Goal: Task Accomplishment & Management: Manage account settings

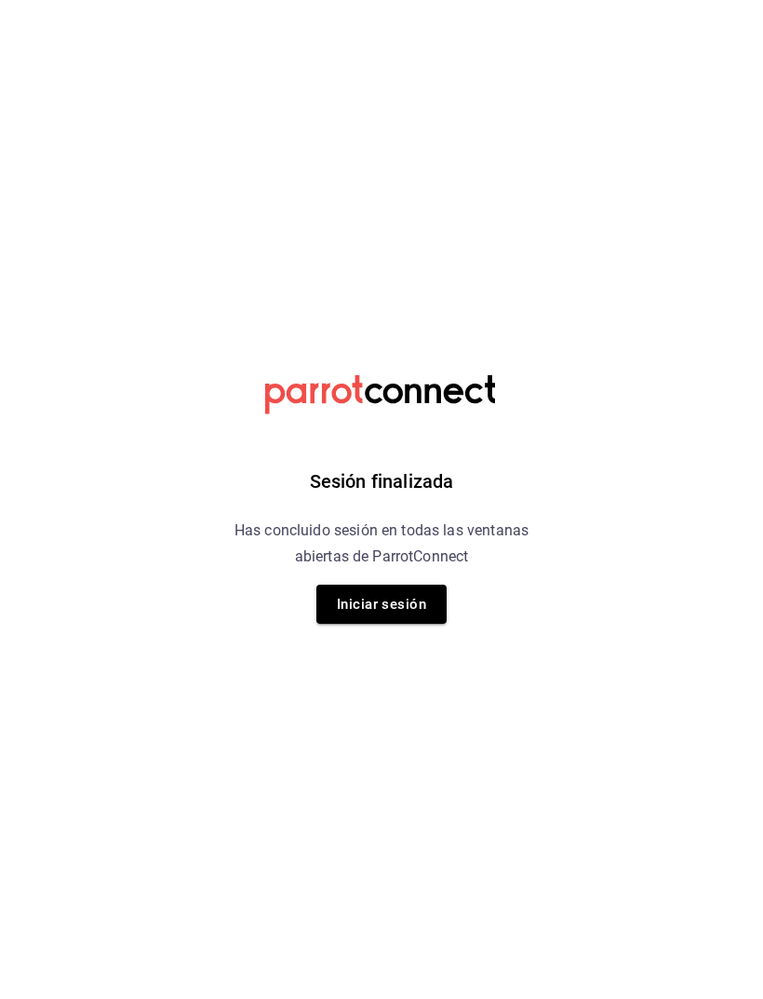
click at [393, 609] on button "Iniciar sesión" at bounding box center [381, 603] width 130 height 39
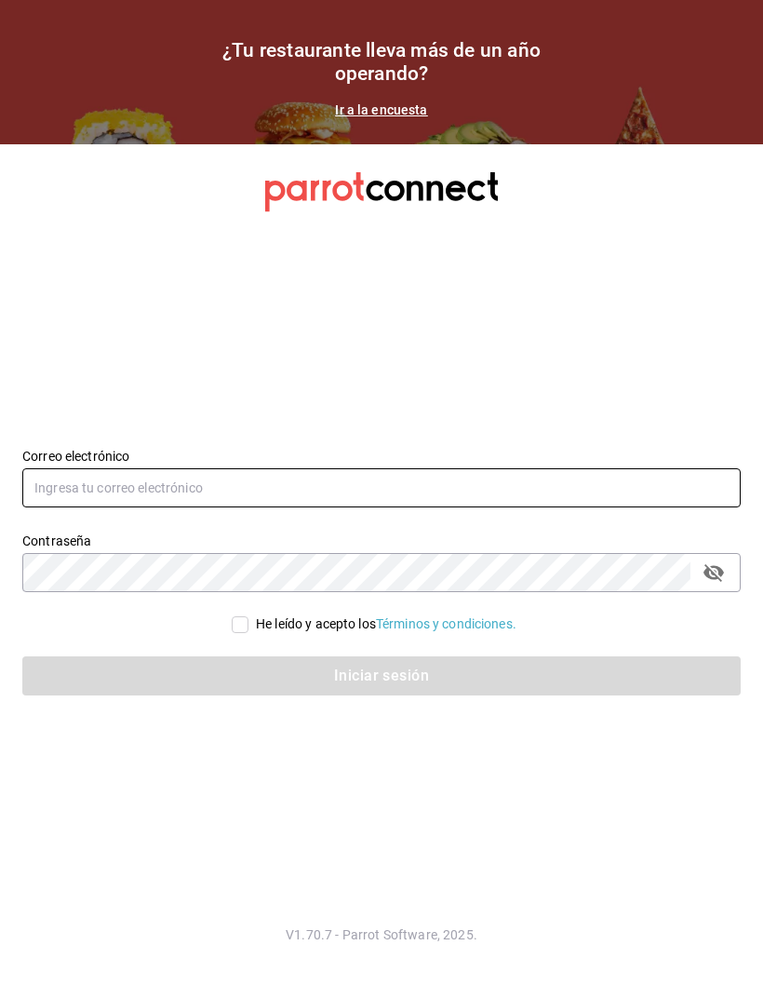
click at [483, 507] on input "text" at bounding box center [381, 487] width 719 height 39
type input "[PERSON_NAME][EMAIL_ADDRESS][PERSON_NAME][DOMAIN_NAME]"
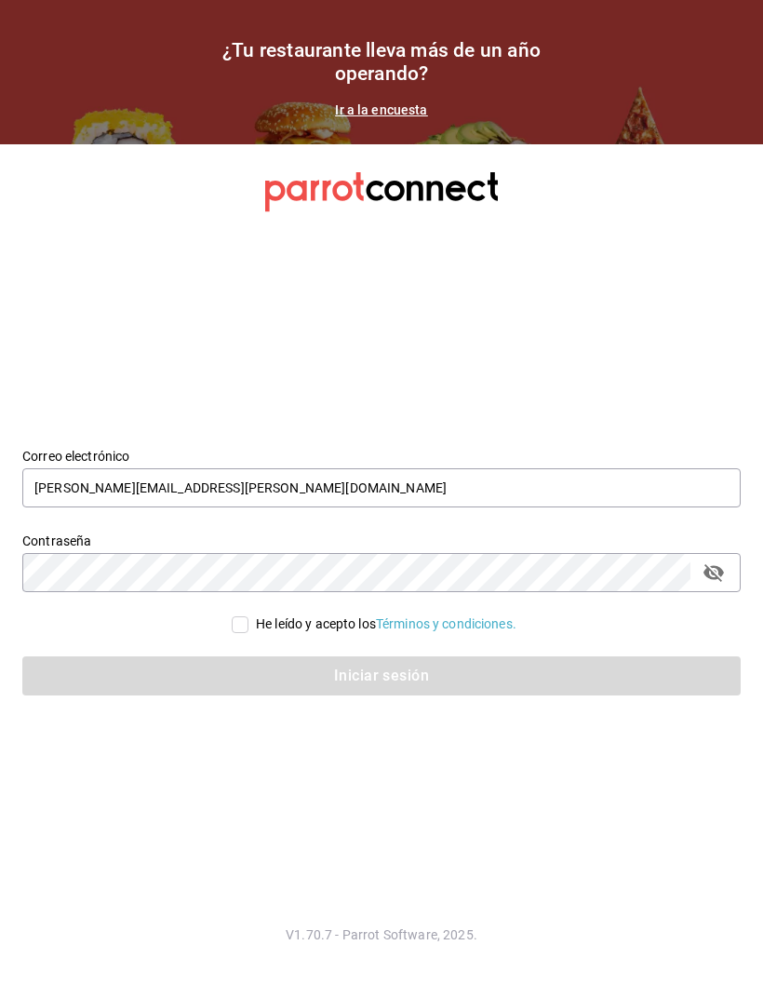
click at [242, 633] on input "He leído y acepto los Términos y condiciones." at bounding box center [240, 624] width 17 height 17
checkbox input "true"
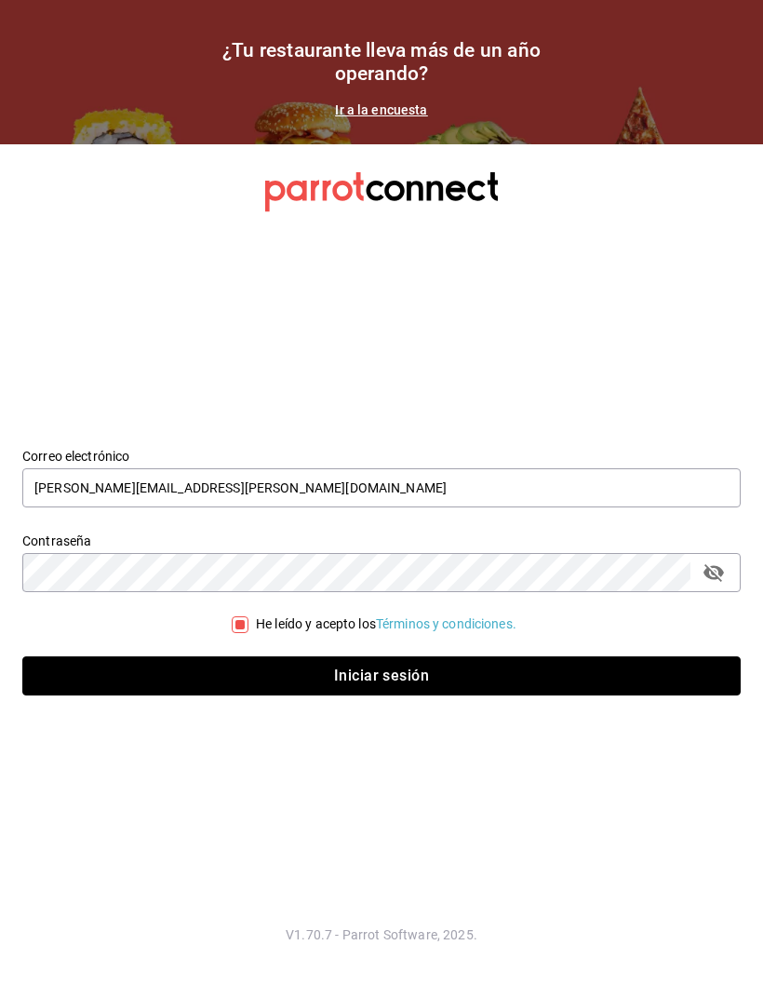
click at [275, 695] on button "Iniciar sesión" at bounding box center [381, 675] width 719 height 39
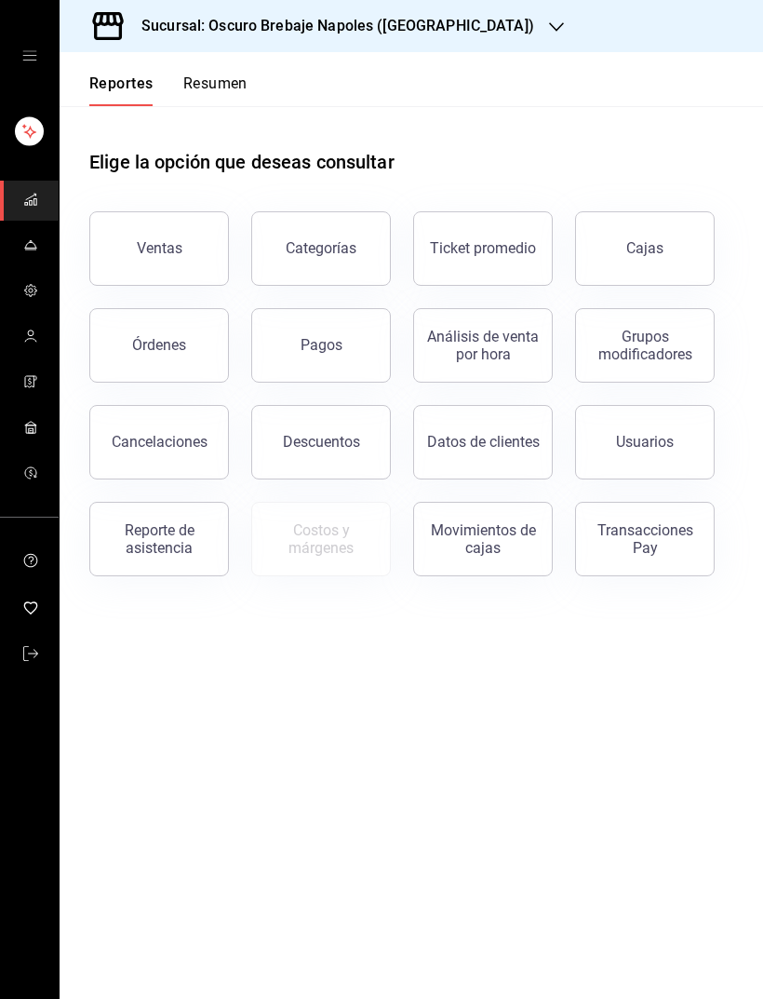
click at [662, 260] on link "Cajas" at bounding box center [645, 248] width 140 height 74
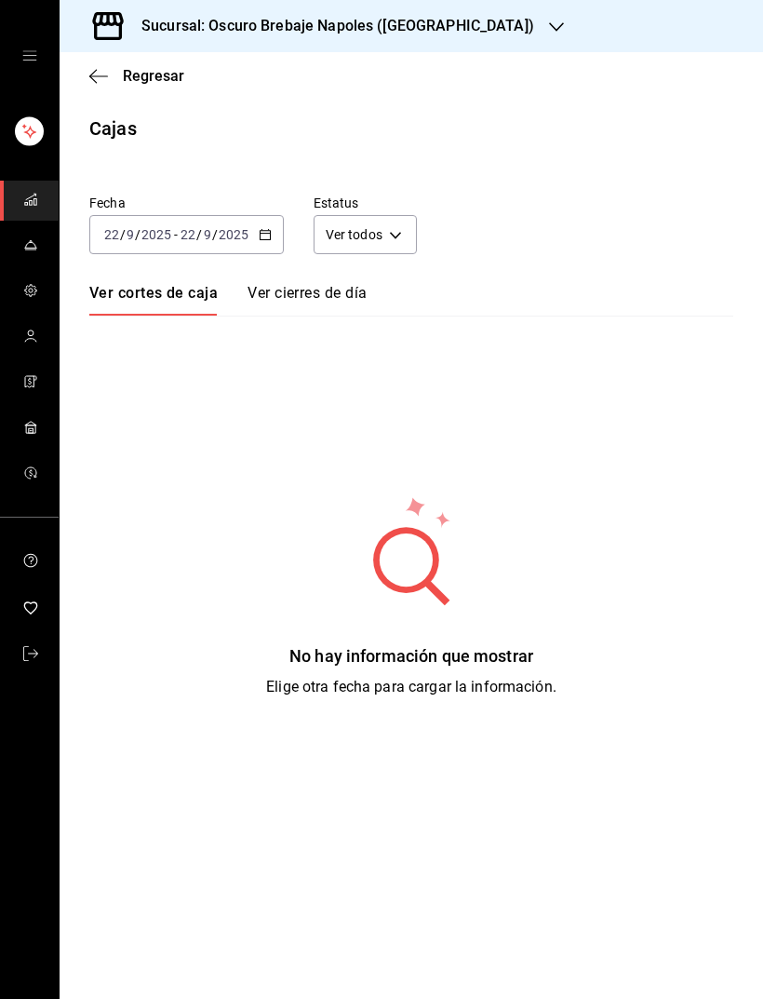
click at [138, 74] on span "Regresar" at bounding box center [153, 76] width 61 height 18
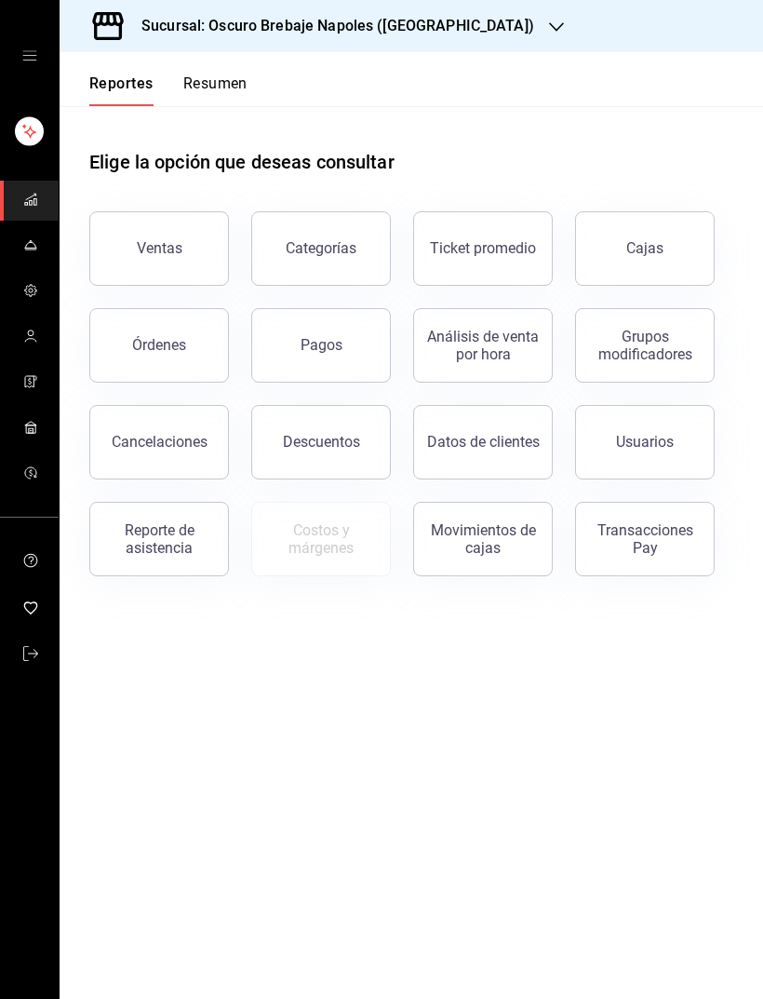
click at [332, 353] on div "Pagos" at bounding box center [322, 345] width 42 height 18
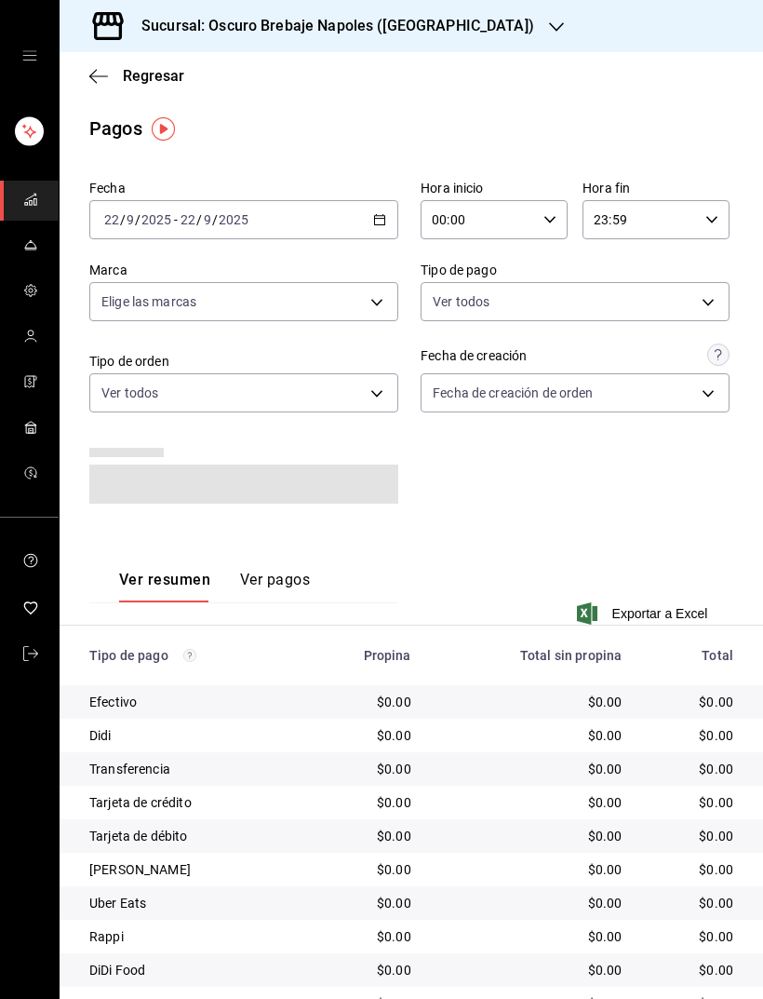
click at [103, 80] on icon "button" at bounding box center [98, 76] width 19 height 17
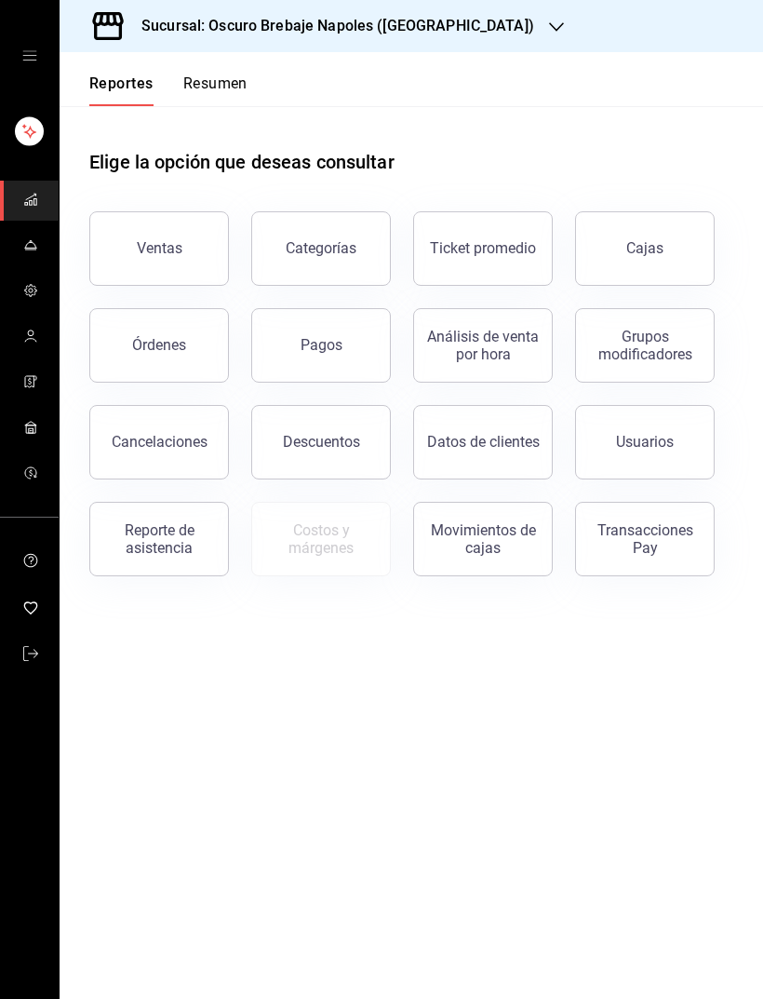
click at [662, 255] on div "Cajas" at bounding box center [645, 248] width 38 height 22
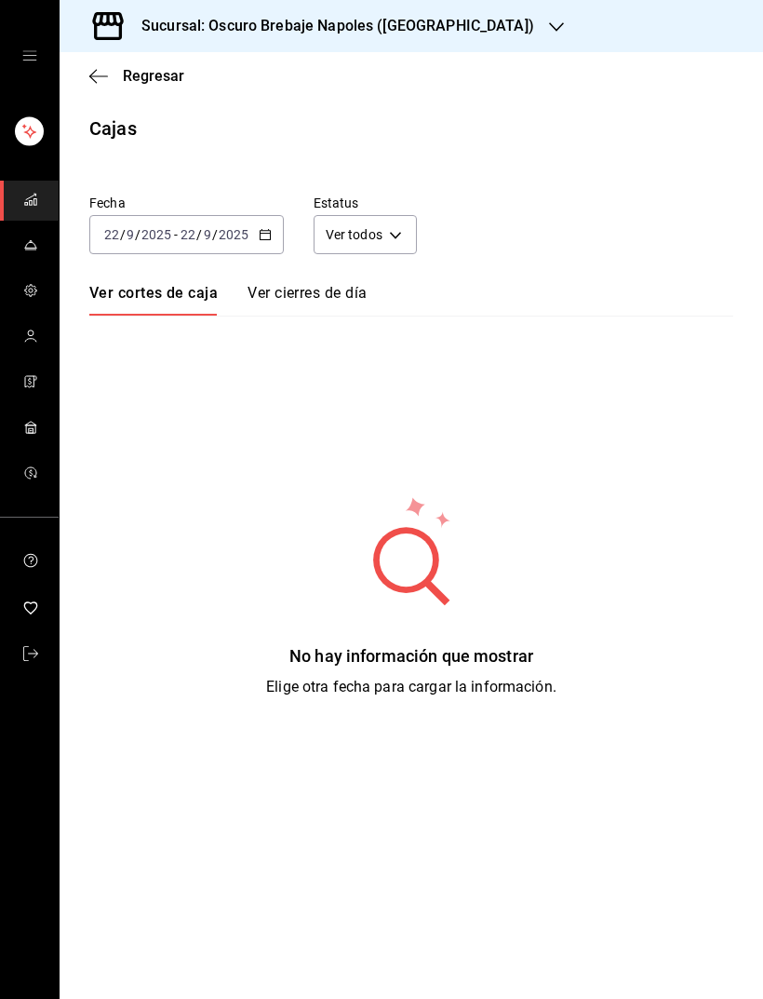
click at [226, 238] on input "2025" at bounding box center [234, 234] width 32 height 15
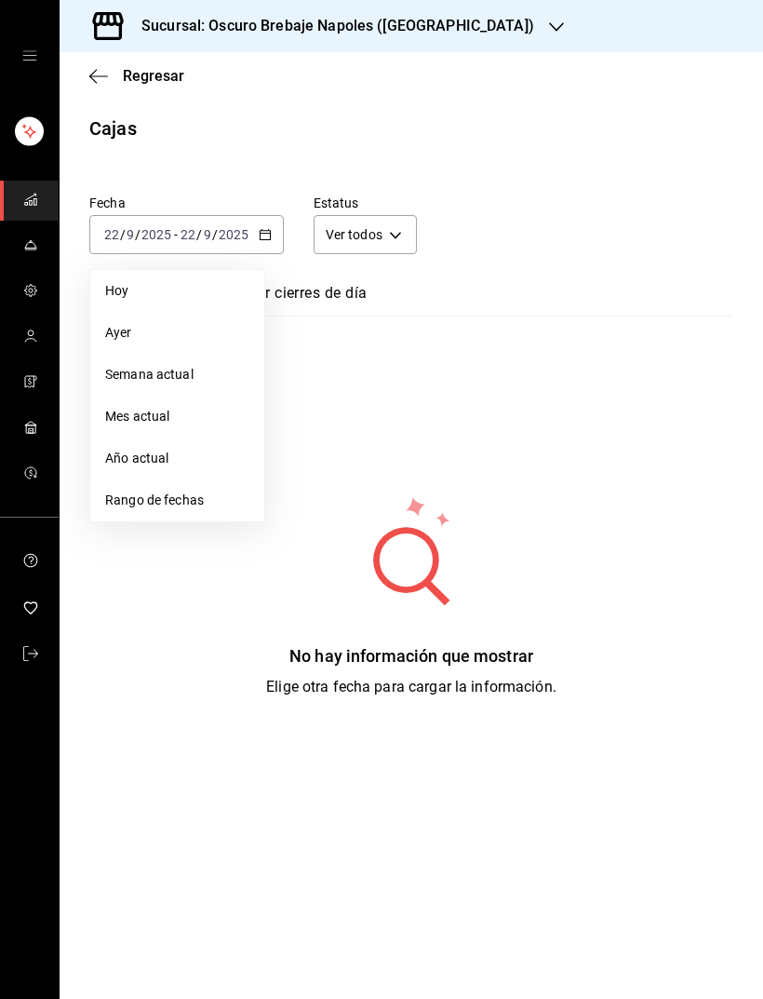
click at [202, 505] on span "Rango de fechas" at bounding box center [177, 500] width 144 height 20
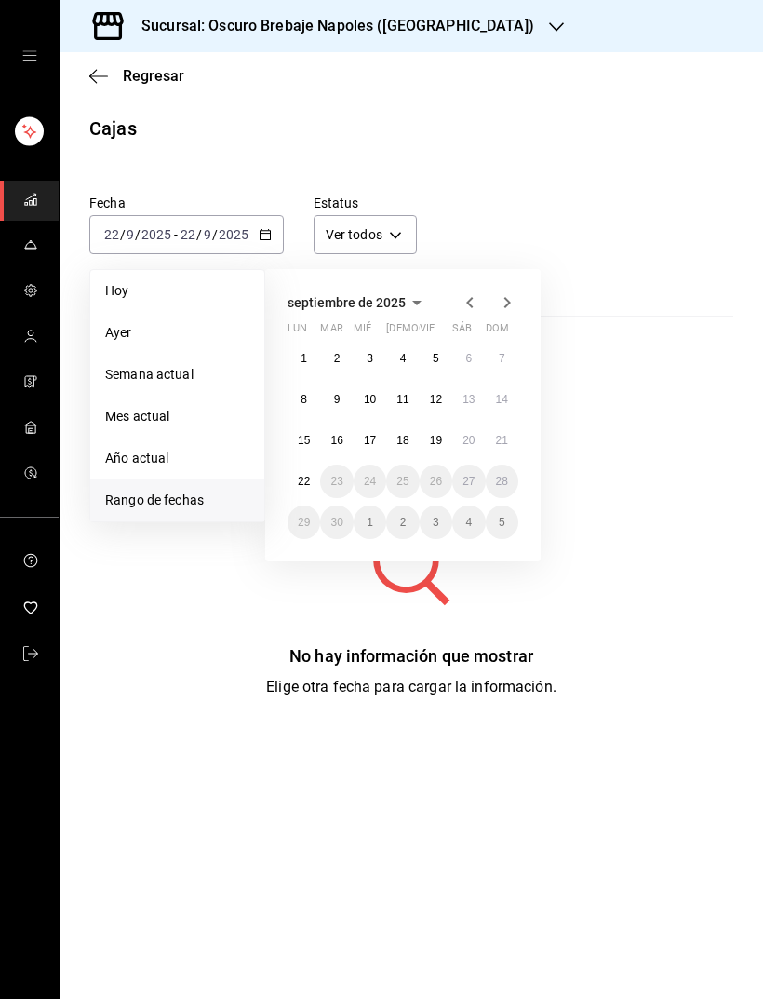
click at [381, 437] on button "17" at bounding box center [370, 440] width 33 height 34
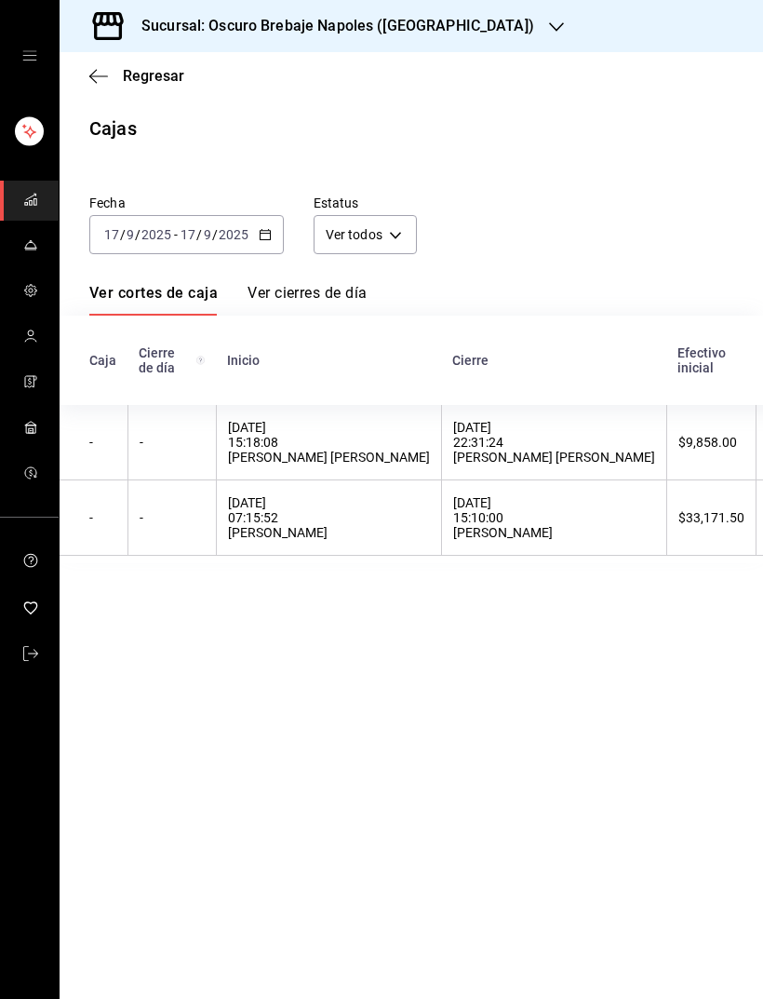
click at [322, 297] on link "Ver cierres de día" at bounding box center [307, 300] width 119 height 32
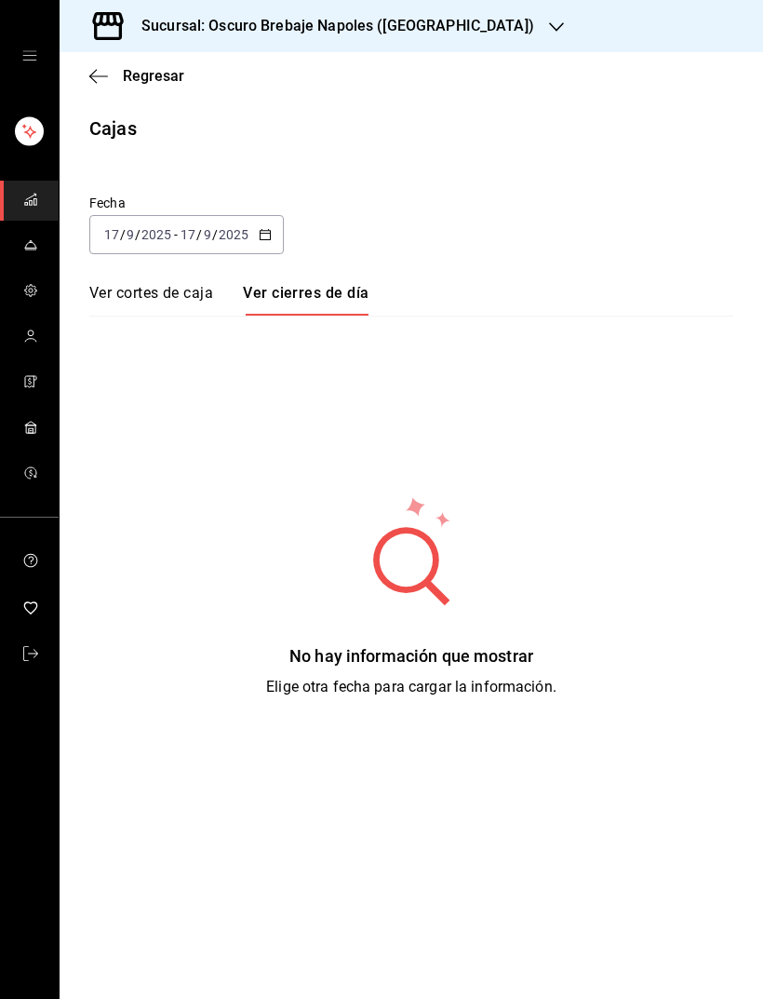
click at [189, 300] on link "Ver cortes de caja" at bounding box center [151, 300] width 124 height 32
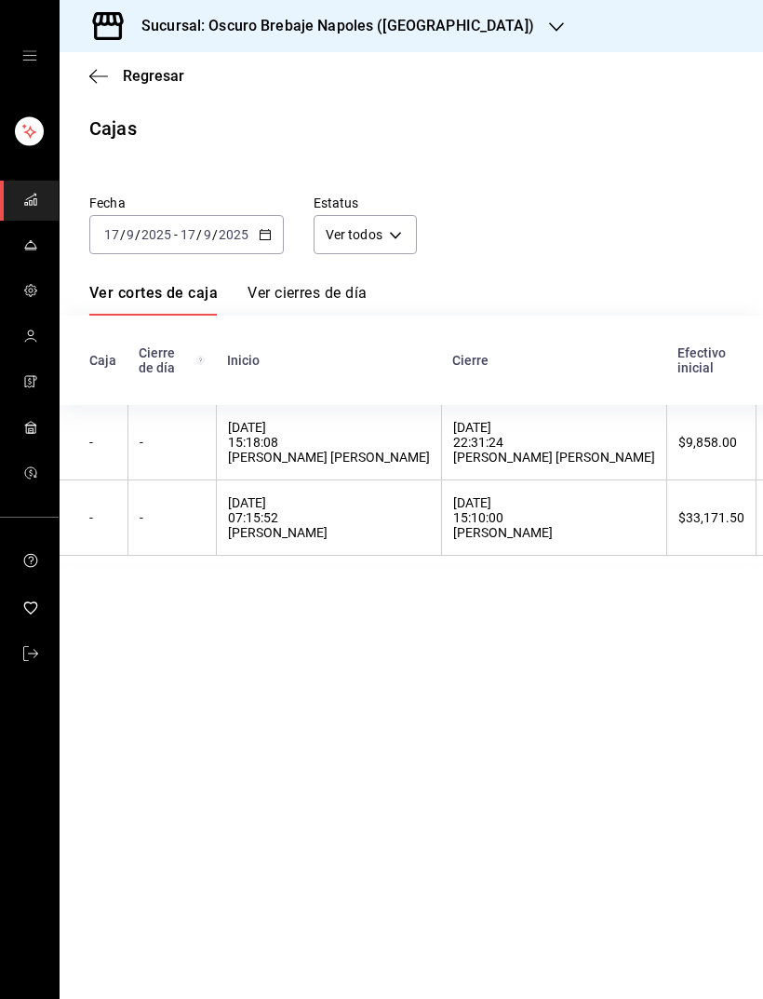
click at [564, 523] on div "[DATE] 15:10:00 [PERSON_NAME]" at bounding box center [554, 517] width 202 height 45
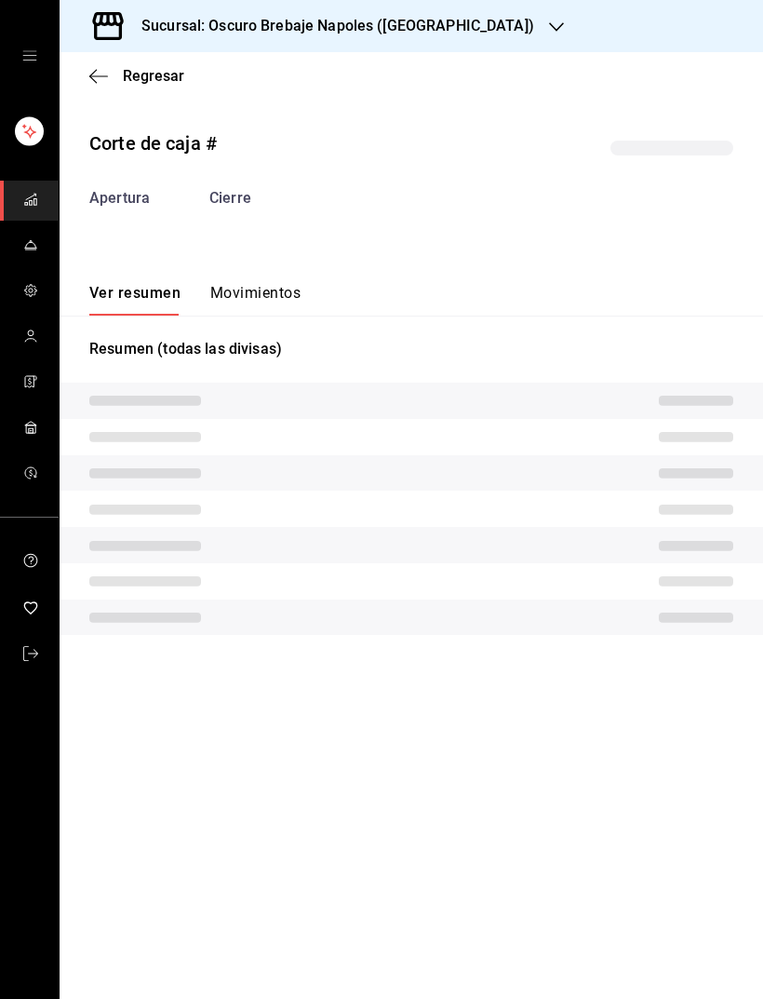
click at [262, 297] on button "Movimientos" at bounding box center [255, 300] width 90 height 32
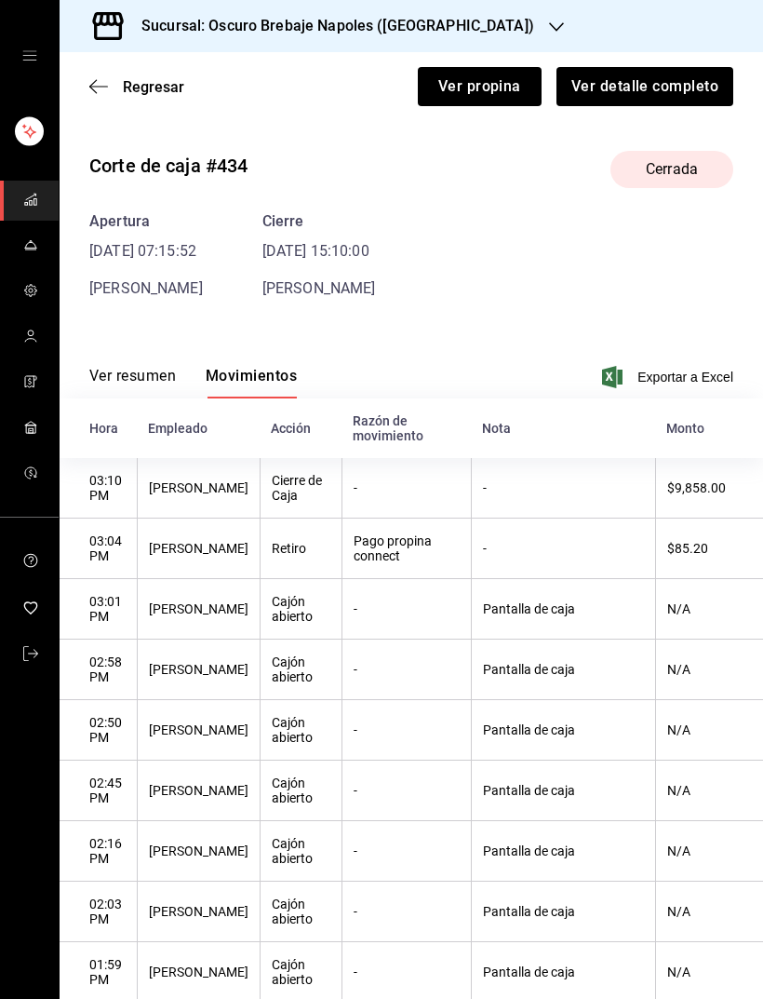
click at [101, 90] on icon "button" at bounding box center [98, 86] width 19 height 17
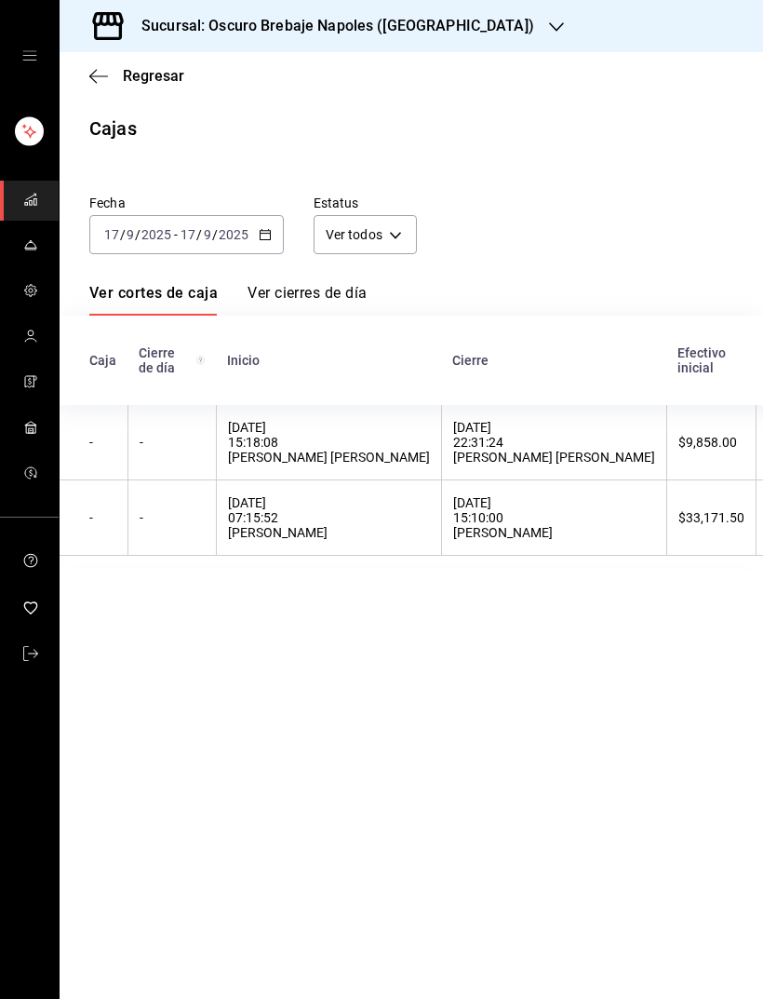
click at [525, 434] on div "[DATE] 22:31:24 [PERSON_NAME] [PERSON_NAME]" at bounding box center [554, 442] width 202 height 45
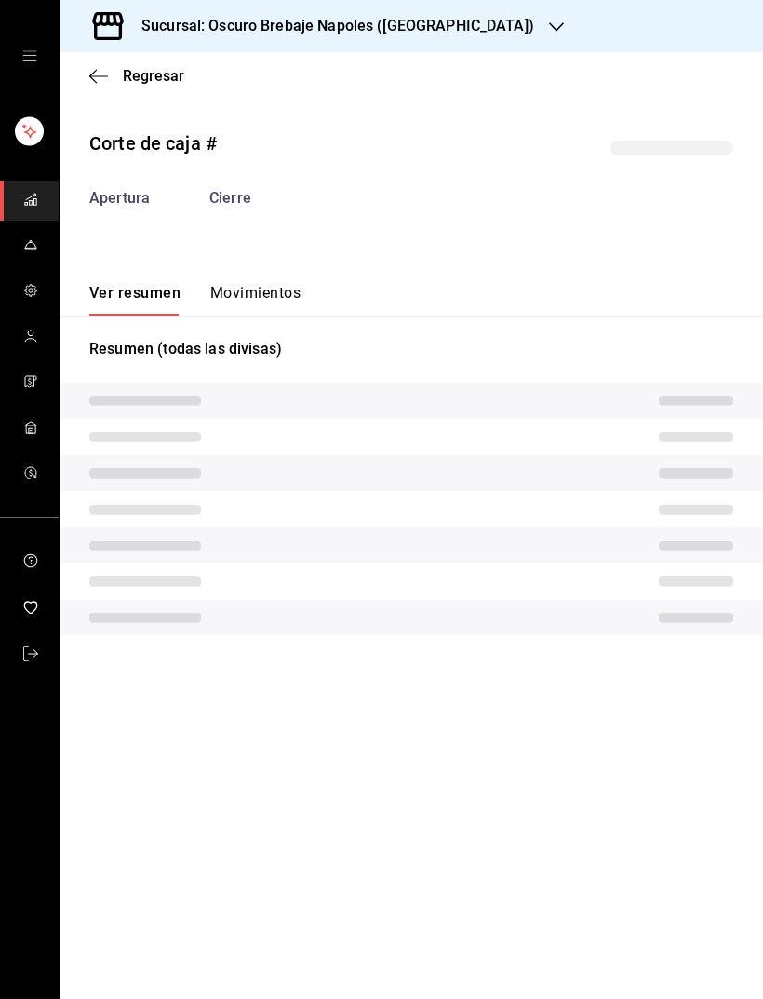
click at [227, 288] on button "Movimientos" at bounding box center [255, 300] width 90 height 32
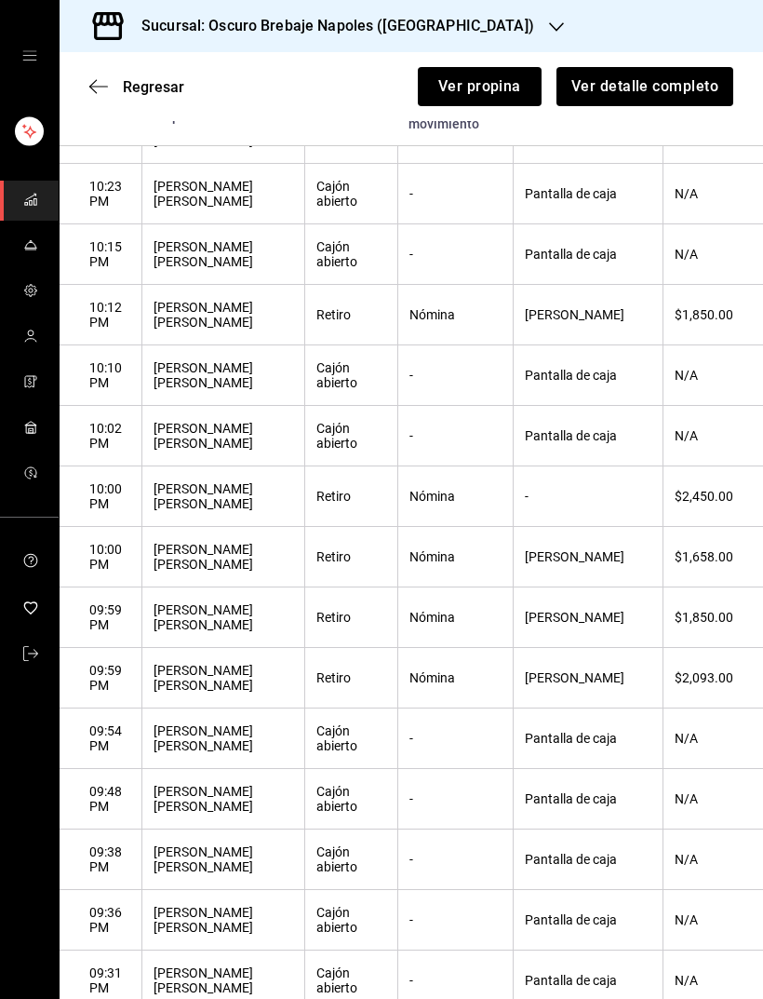
scroll to position [446, 0]
